Goal: Information Seeking & Learning: Find specific fact

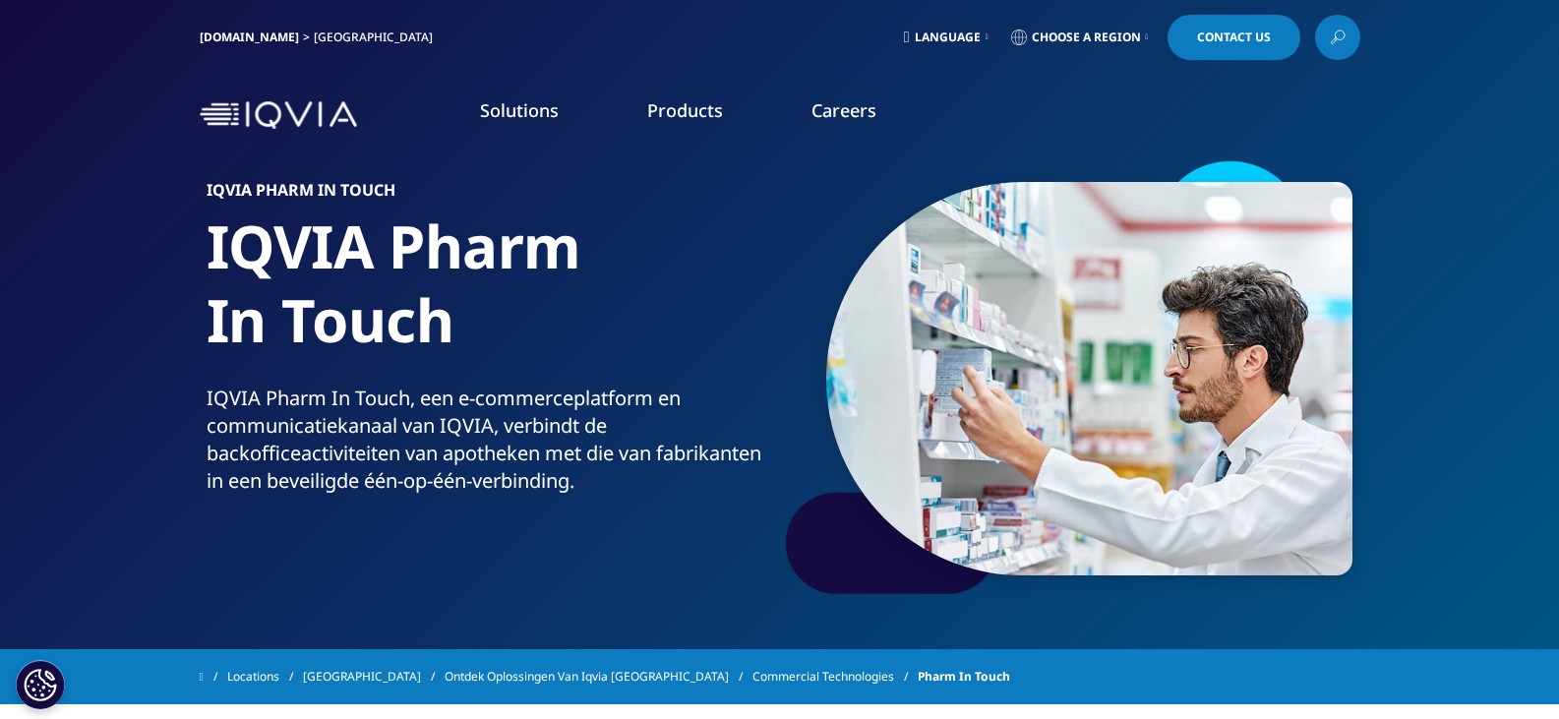
click at [1258, 39] on span "Contact Us" at bounding box center [1234, 37] width 74 height 12
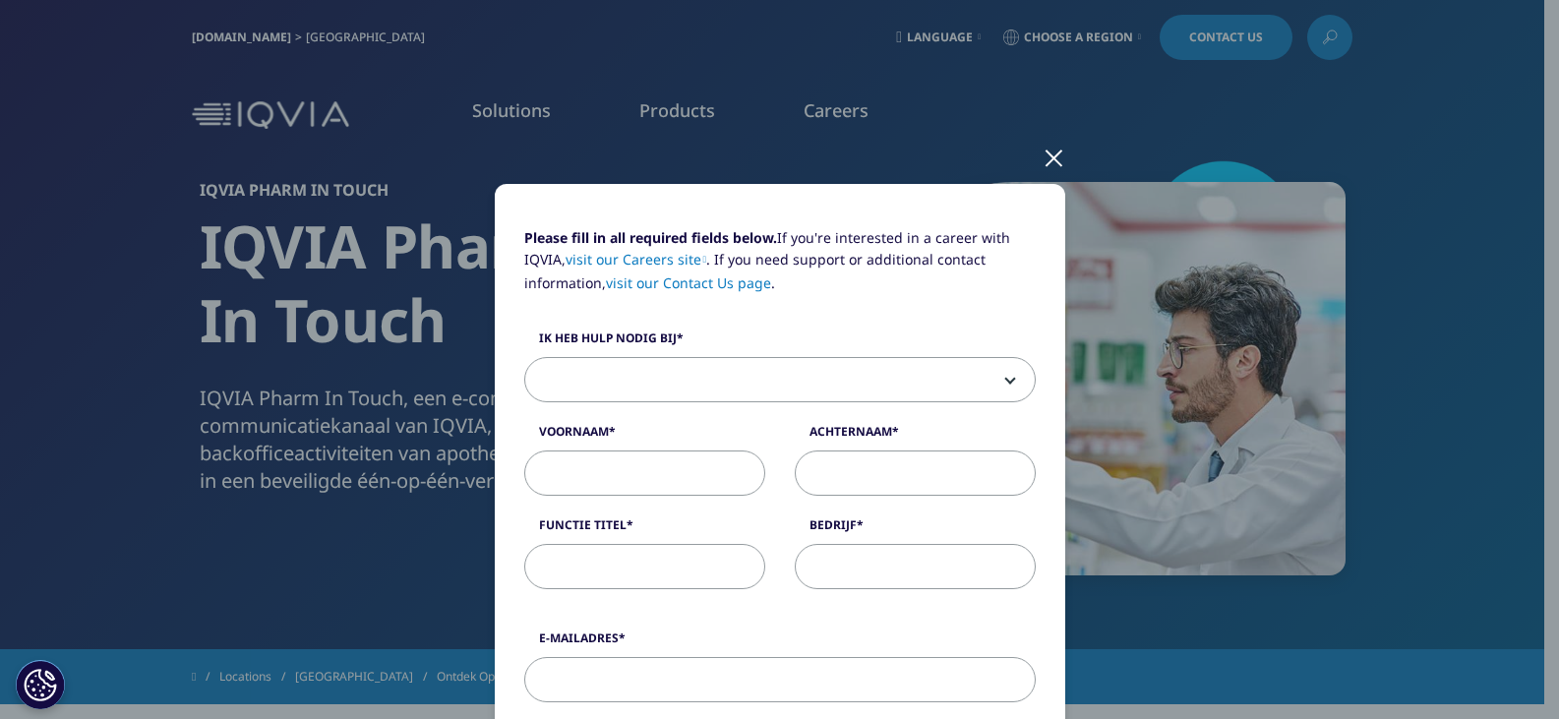
click at [1042, 161] on div at bounding box center [1053, 157] width 23 height 54
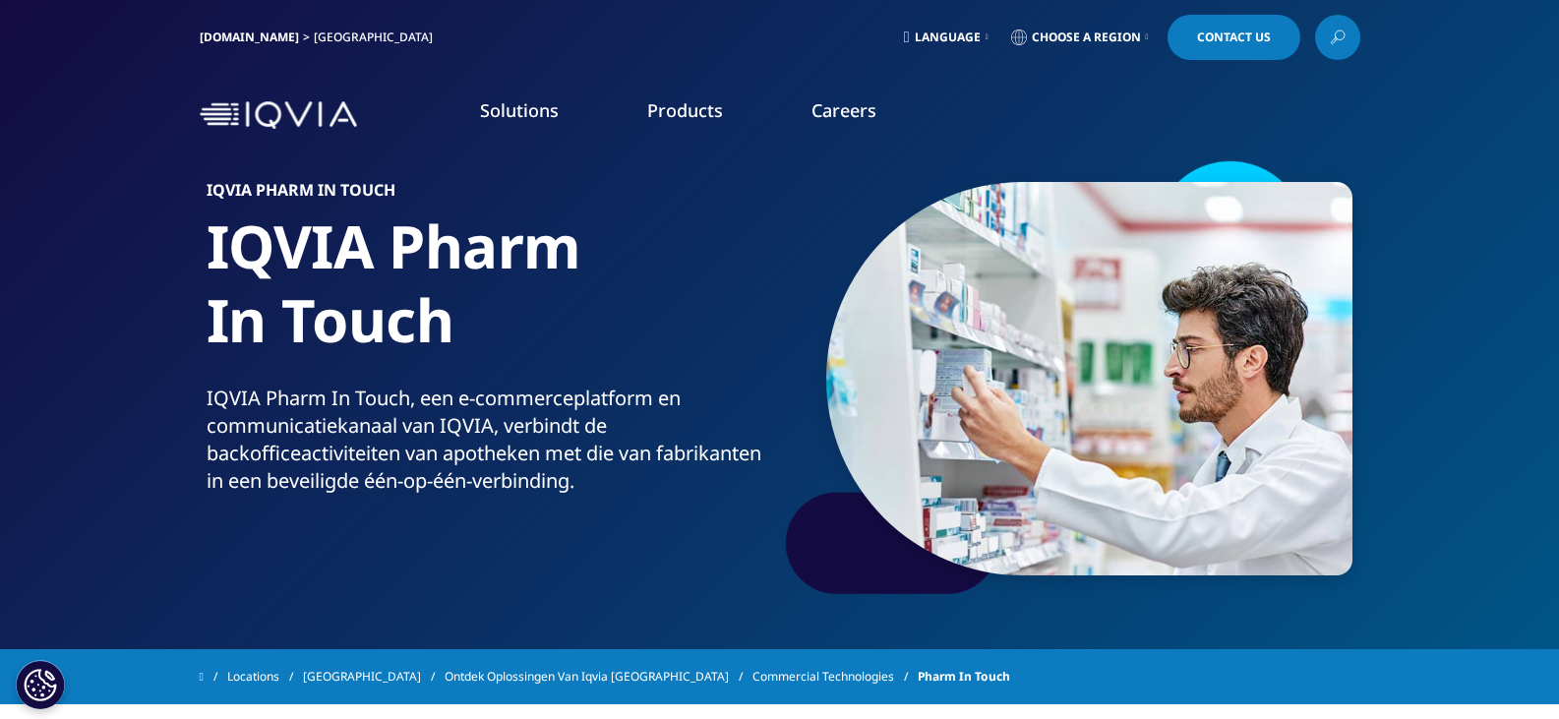
click at [1340, 42] on icon at bounding box center [1337, 38] width 16 height 26
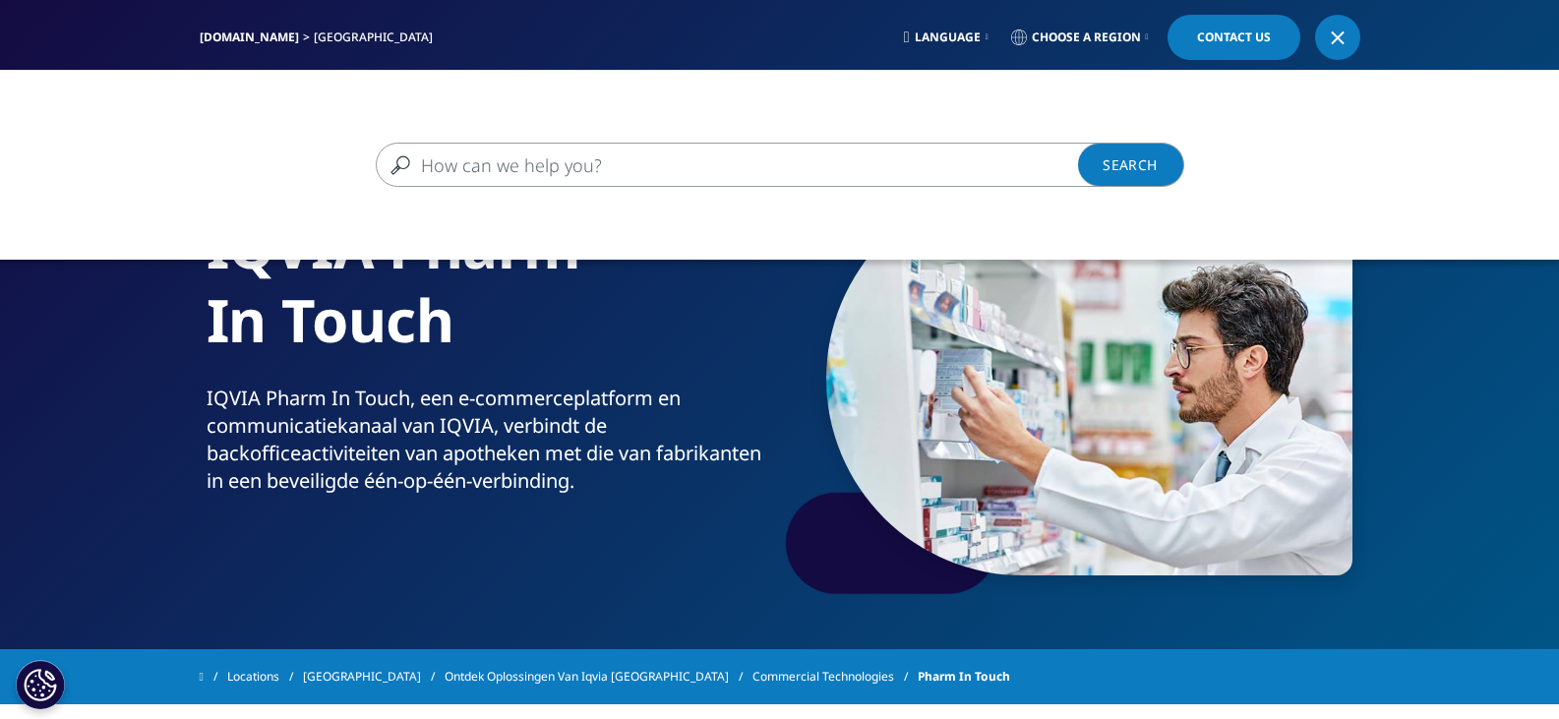
click at [436, 168] on input "Zoeken" at bounding box center [751, 165] width 751 height 44
type input "[MEDICAL_DATA]"
click at [1141, 164] on link "Search Loading" at bounding box center [1131, 165] width 106 height 44
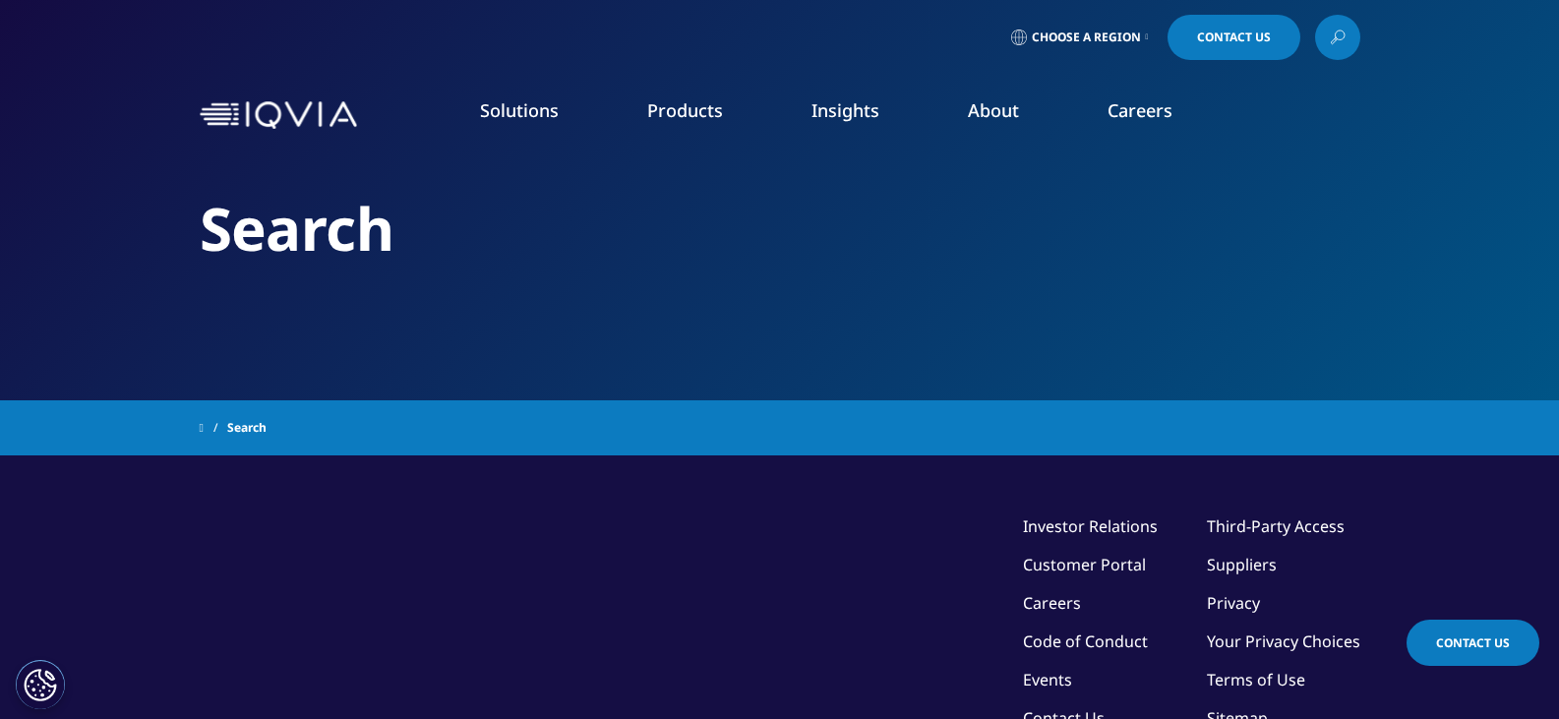
type input "[MEDICAL_DATA]"
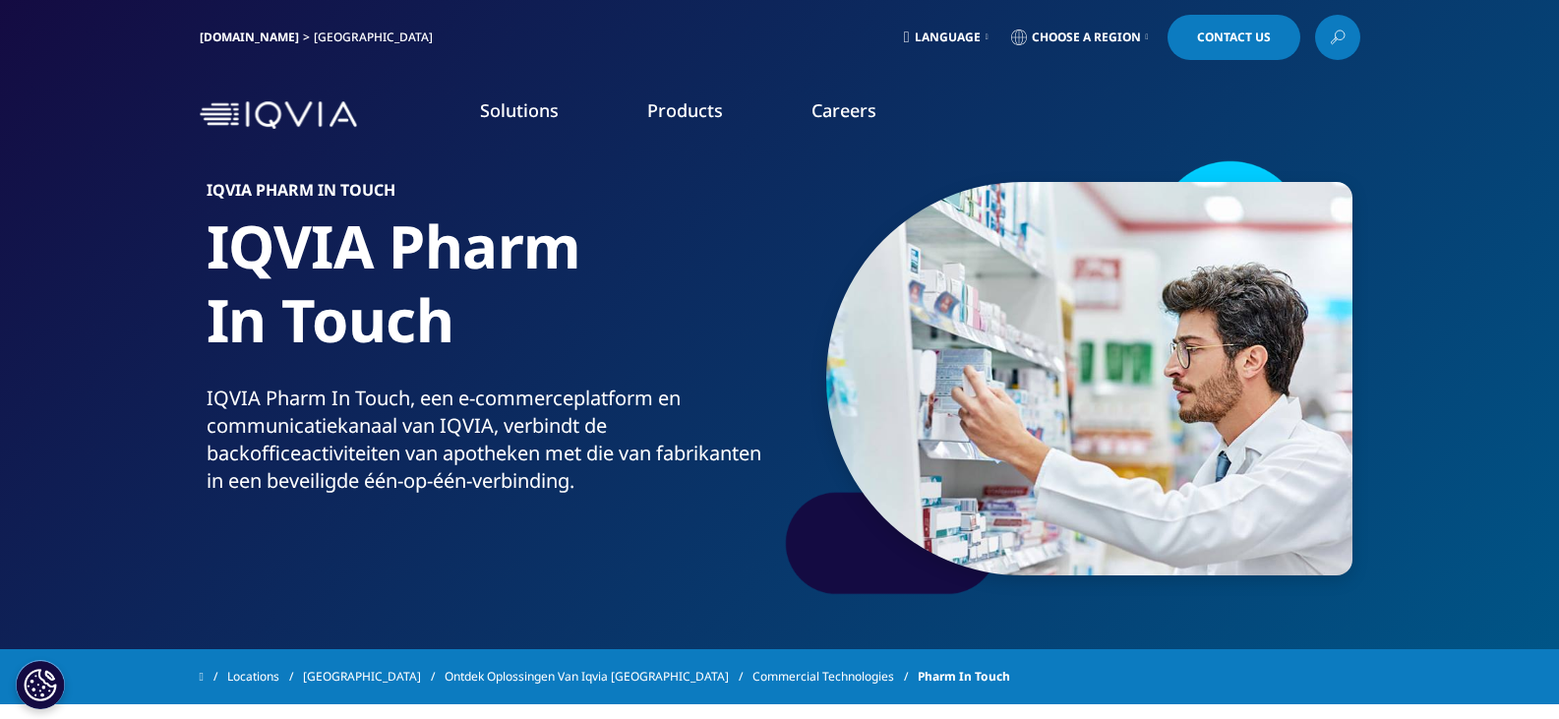
click at [1074, 37] on span "Choose a Region" at bounding box center [1085, 37] width 109 height 16
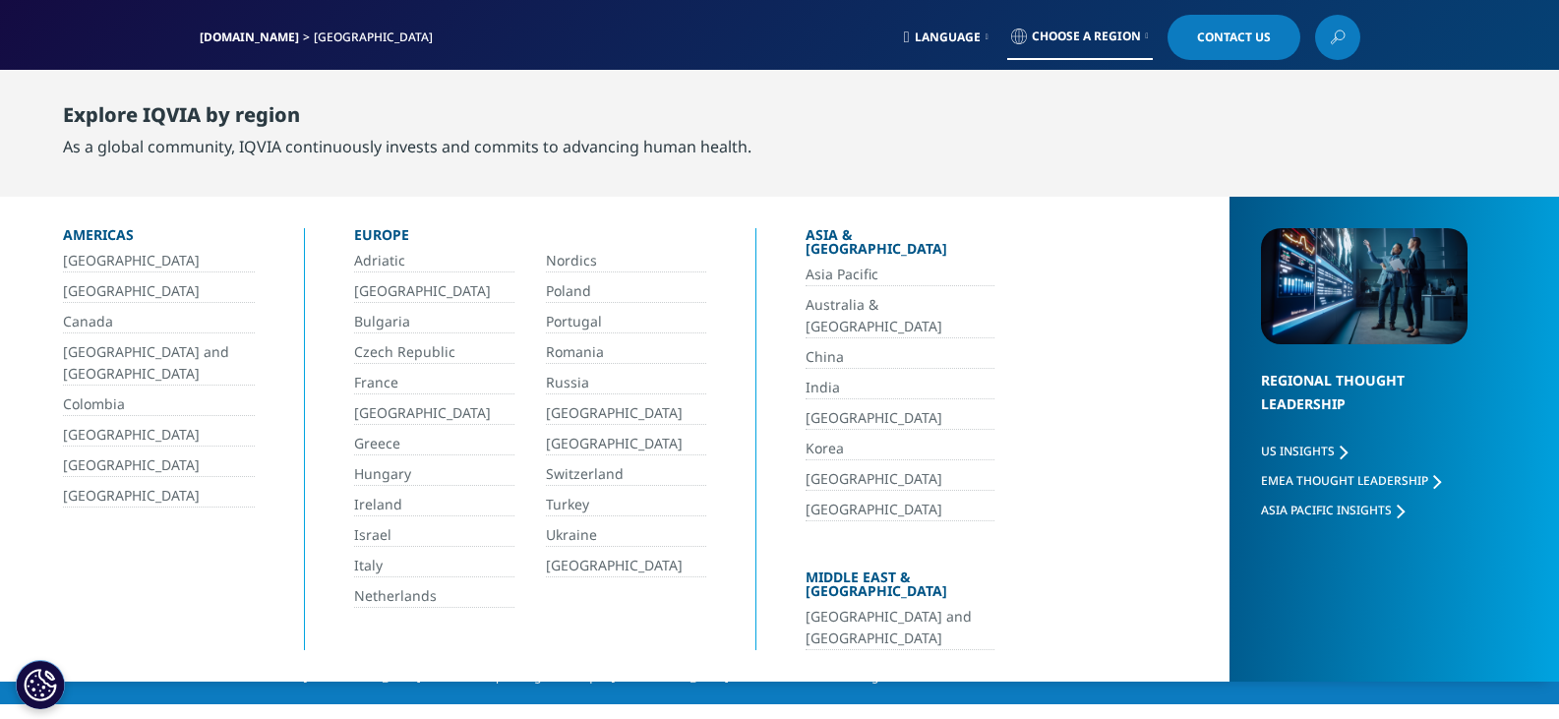
click at [388, 295] on link "[GEOGRAPHIC_DATA]" at bounding box center [434, 291] width 160 height 23
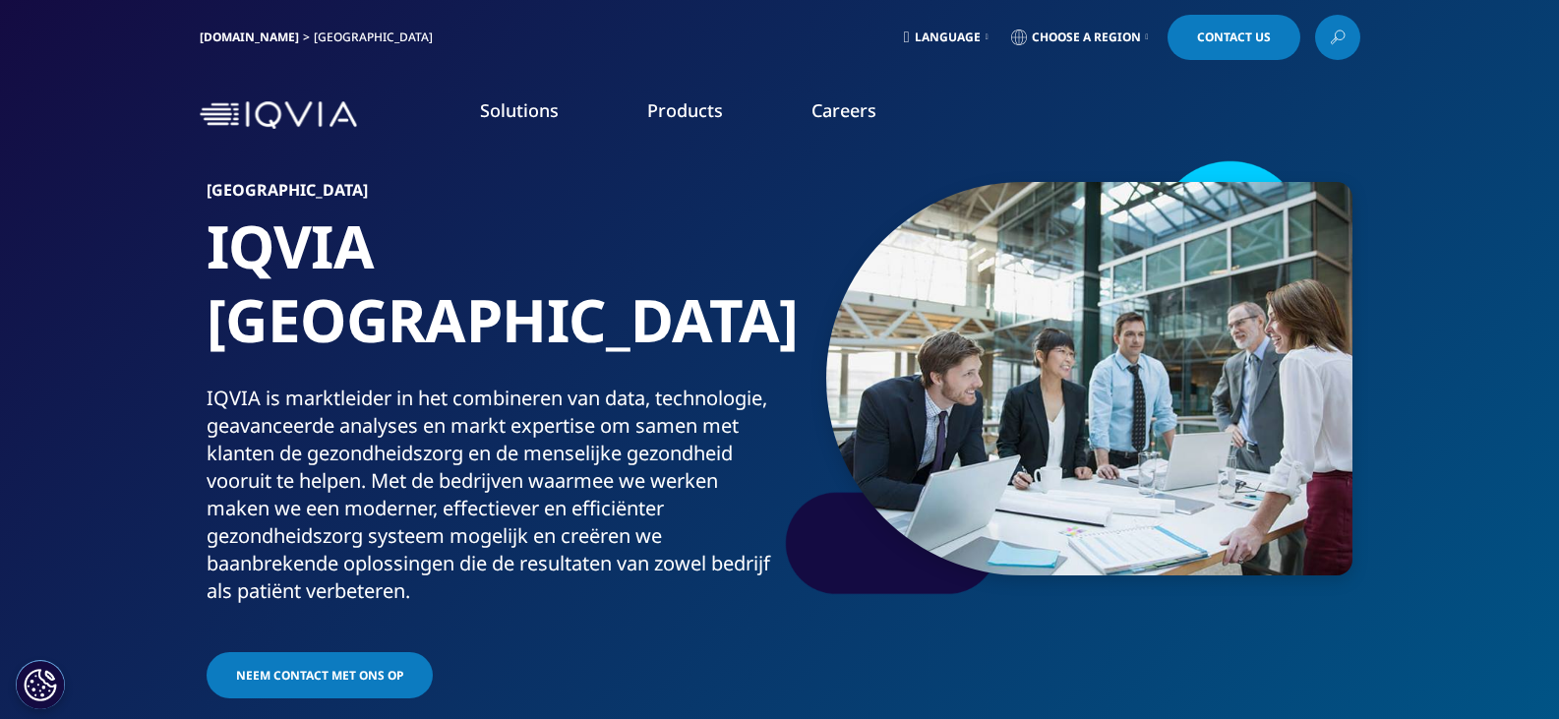
click at [927, 37] on span "Language" at bounding box center [947, 37] width 66 height 16
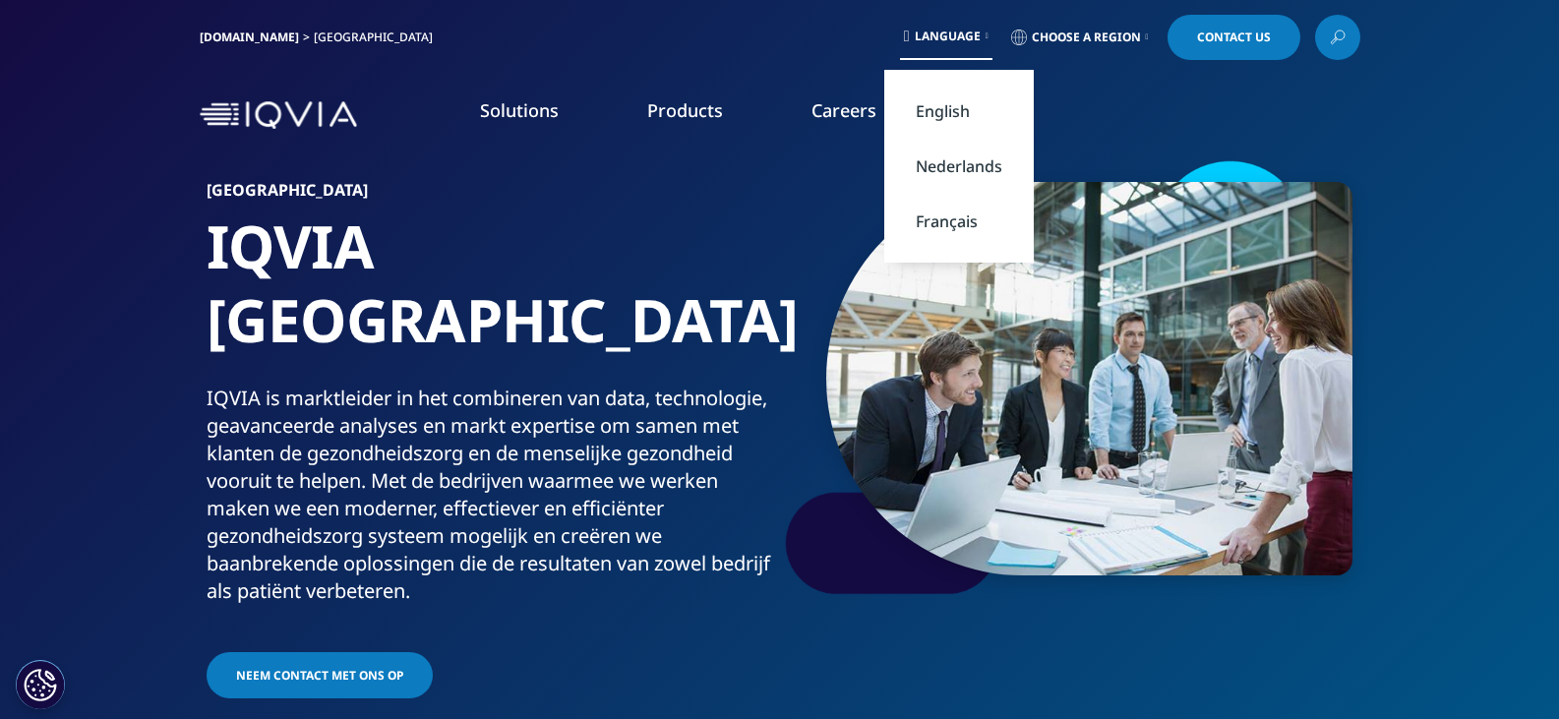
click at [924, 156] on link "Nederlands" at bounding box center [958, 166] width 149 height 55
